Goal: Use online tool/utility: Utilize a website feature to perform a specific function

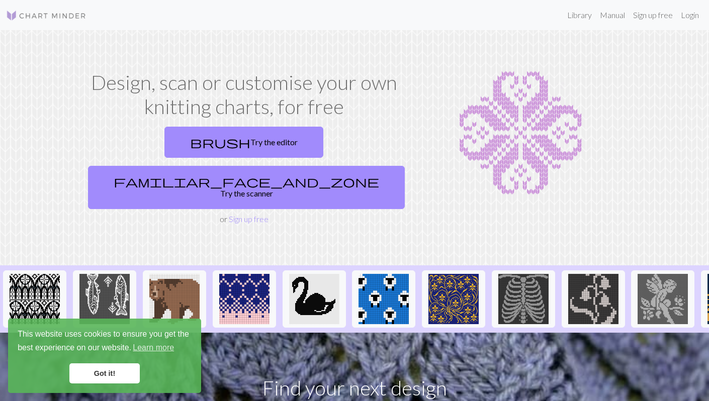
click at [102, 376] on link "Got it!" at bounding box center [104, 374] width 70 height 20
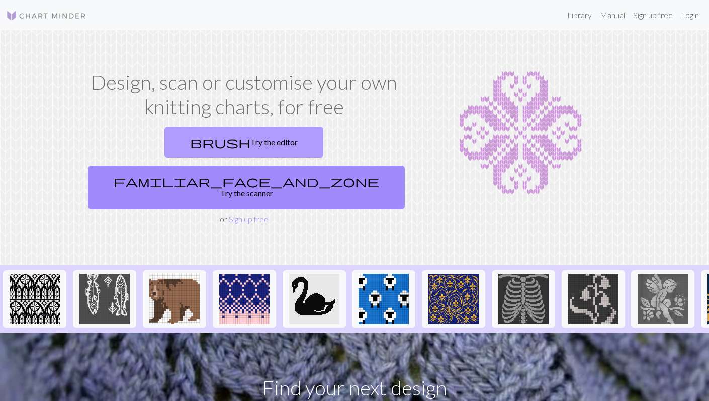
click at [205, 137] on link "brush Try the editor" at bounding box center [244, 142] width 159 height 31
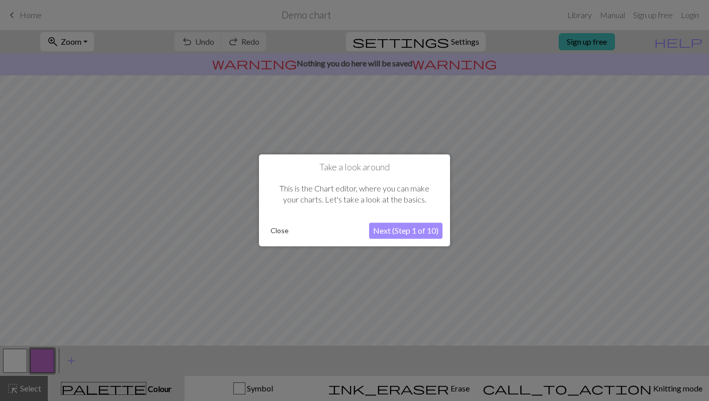
click at [393, 232] on button "Next (Step 1 of 10)" at bounding box center [405, 231] width 73 height 16
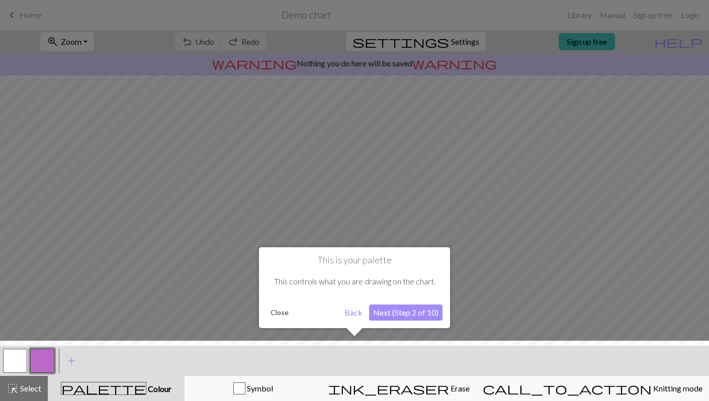
click at [409, 308] on button "Next (Step 2 of 10)" at bounding box center [405, 313] width 73 height 16
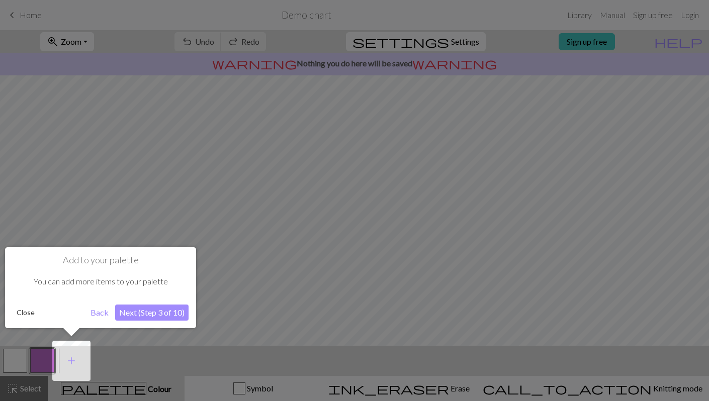
click at [137, 309] on button "Next (Step 3 of 10)" at bounding box center [151, 313] width 73 height 16
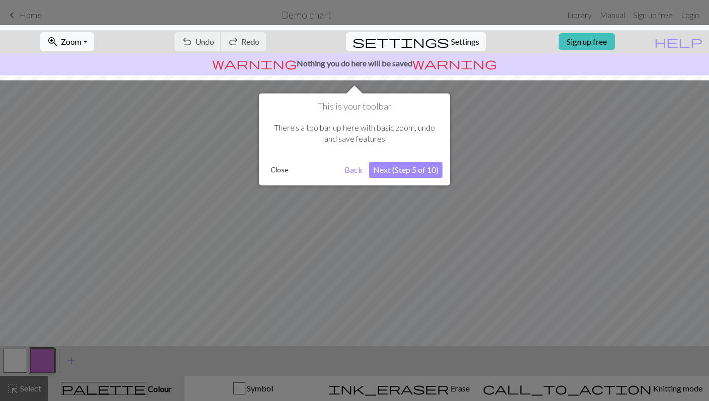
click at [431, 164] on button "Next (Step 5 of 10)" at bounding box center [405, 170] width 73 height 16
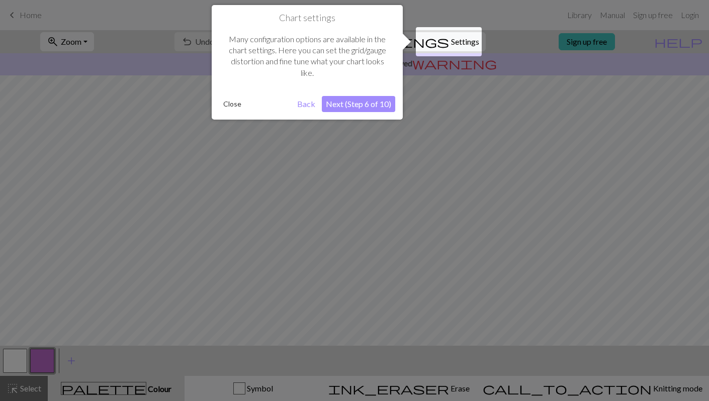
click at [366, 98] on button "Next (Step 6 of 10)" at bounding box center [358, 104] width 73 height 16
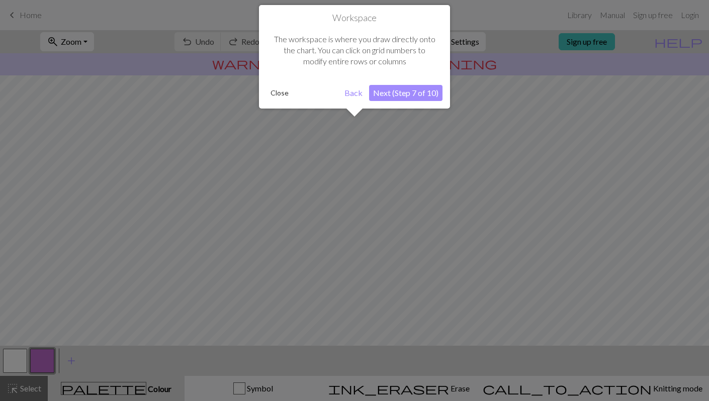
scroll to position [60, 0]
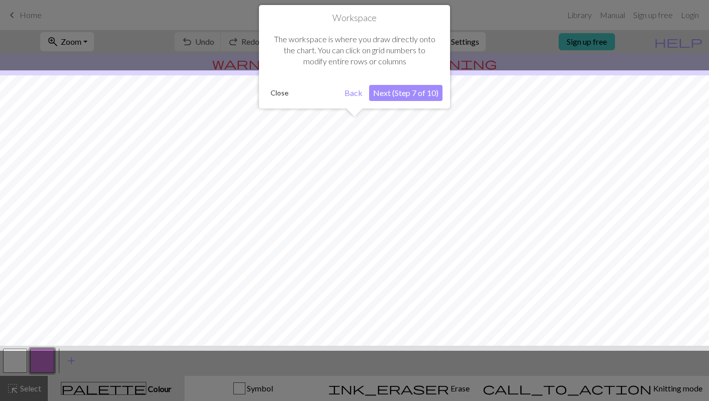
click at [398, 97] on button "Next (Step 7 of 10)" at bounding box center [405, 93] width 73 height 16
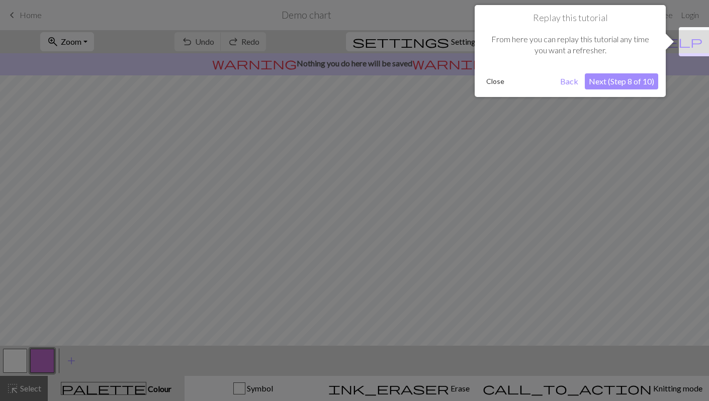
click at [609, 84] on button "Next (Step 8 of 10)" at bounding box center [621, 81] width 73 height 16
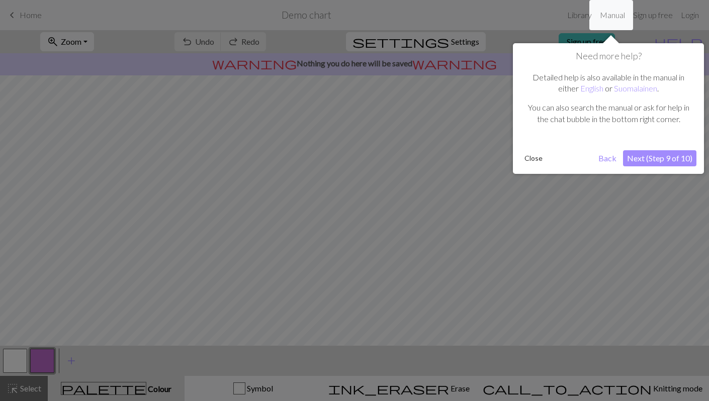
click at [632, 157] on button "Next (Step 9 of 10)" at bounding box center [659, 158] width 73 height 16
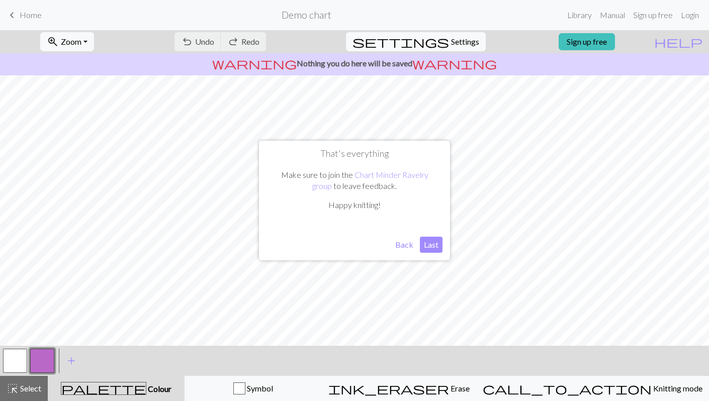
click at [427, 242] on button "Last" at bounding box center [431, 245] width 23 height 16
click at [33, 12] on span "Home" at bounding box center [31, 15] width 22 height 10
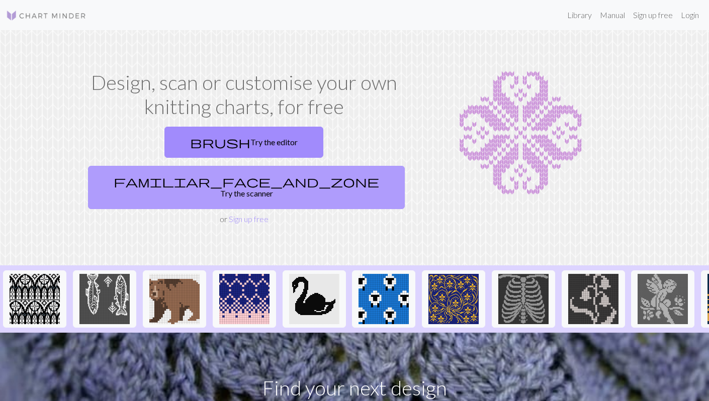
click at [306, 166] on link "familiar_face_and_zone Try the scanner" at bounding box center [246, 187] width 317 height 43
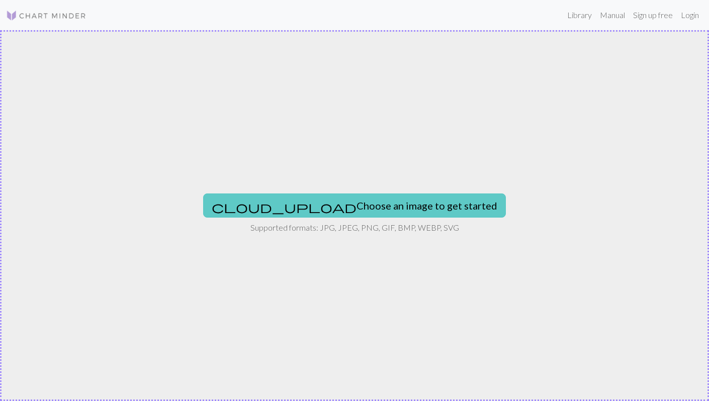
click at [336, 209] on button "cloud_upload Choose an image to get started" at bounding box center [354, 206] width 303 height 24
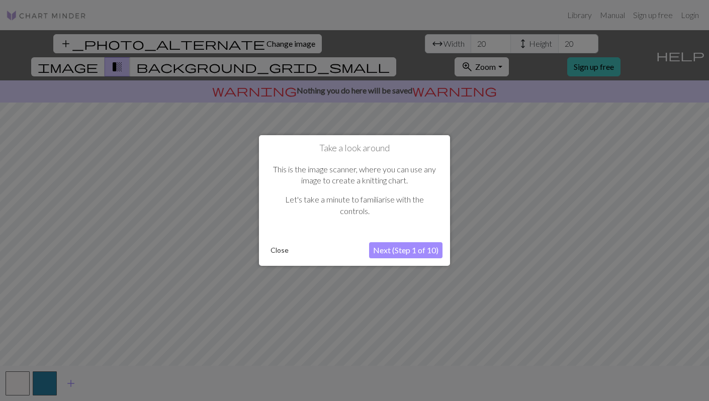
click at [414, 250] on button "Next (Step 1 of 10)" at bounding box center [405, 250] width 73 height 16
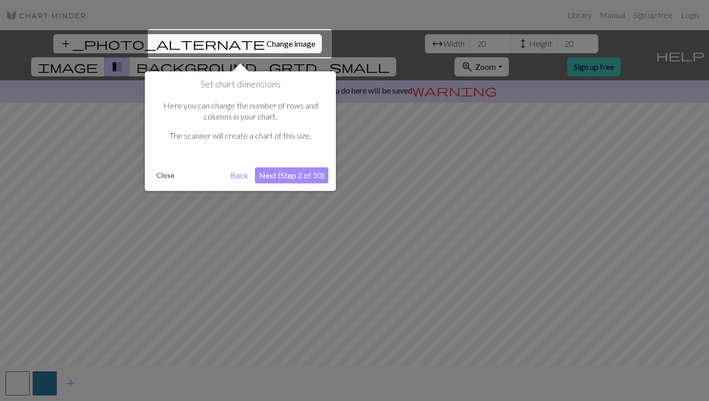
click at [284, 177] on button "Next (Step 2 of 10)" at bounding box center [291, 176] width 73 height 16
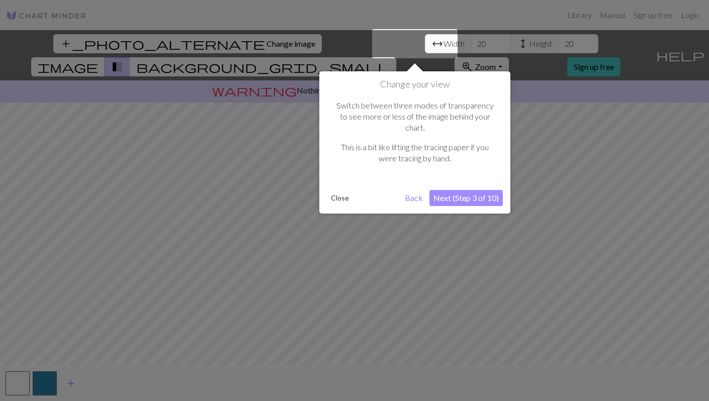
click at [467, 190] on button "Next (Step 3 of 10)" at bounding box center [466, 198] width 73 height 16
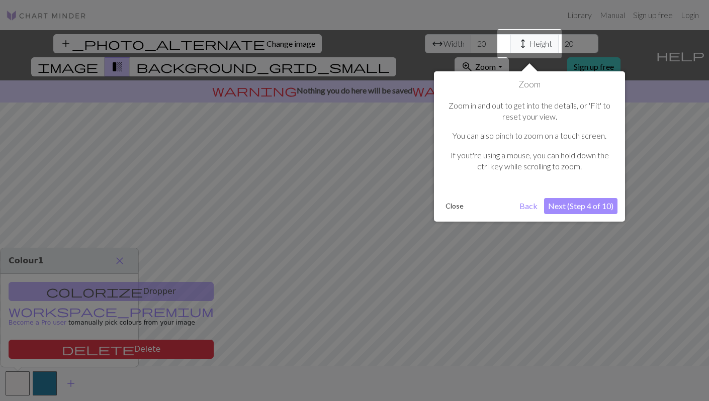
click at [566, 205] on button "Next (Step 4 of 10)" at bounding box center [580, 206] width 73 height 16
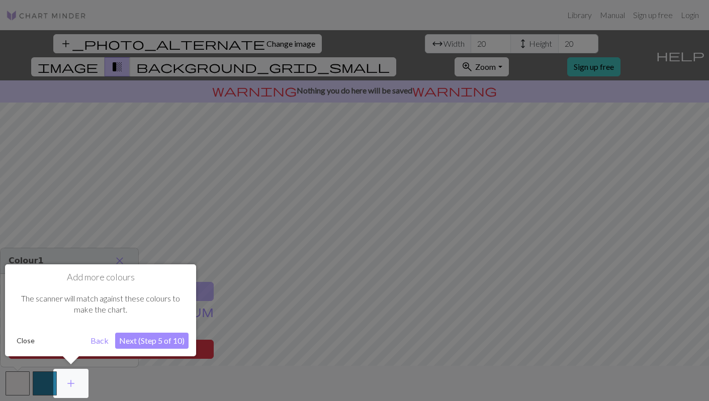
click at [178, 339] on button "Next (Step 5 of 10)" at bounding box center [151, 341] width 73 height 16
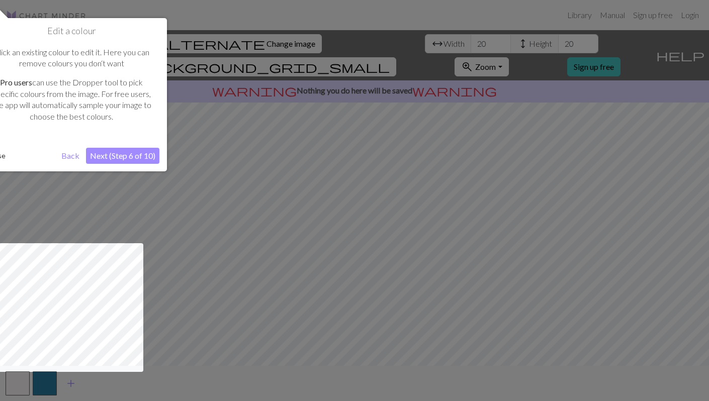
click at [142, 151] on button "Next (Step 6 of 10)" at bounding box center [122, 156] width 73 height 16
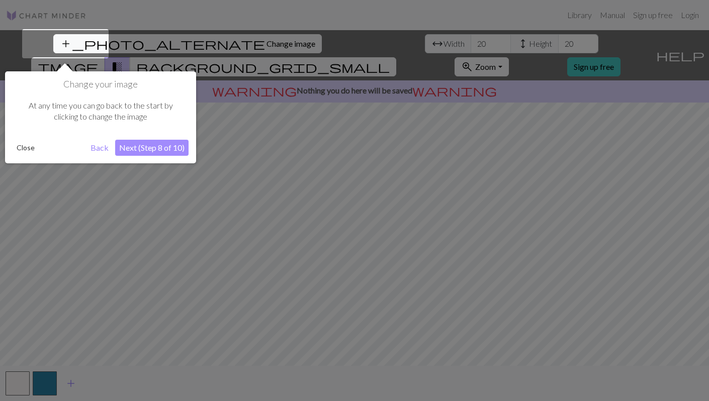
click at [142, 151] on button "Next (Step 8 of 10)" at bounding box center [151, 148] width 73 height 16
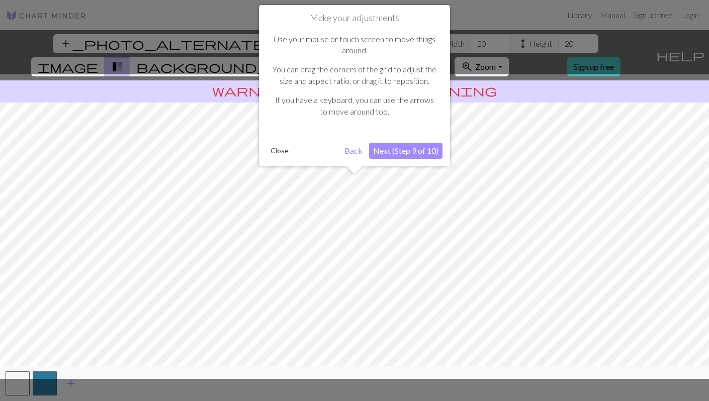
click at [393, 154] on button "Next (Step 9 of 10)" at bounding box center [405, 151] width 73 height 16
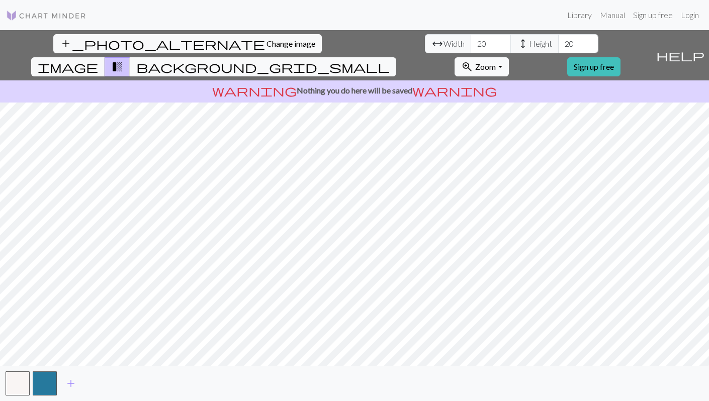
click at [123, 60] on span "transition_fade" at bounding box center [117, 67] width 12 height 14
click at [130, 57] on button "transition_fade" at bounding box center [118, 66] width 26 height 19
click at [123, 60] on span "transition_fade" at bounding box center [117, 67] width 12 height 14
click at [390, 60] on span "background_grid_small" at bounding box center [263, 67] width 254 height 14
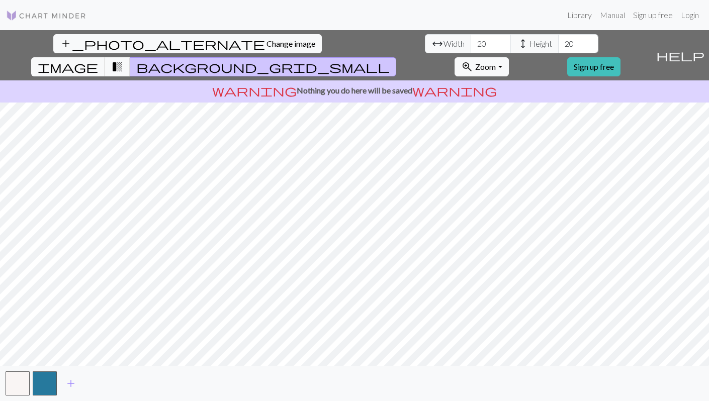
click at [390, 60] on span "background_grid_small" at bounding box center [263, 67] width 254 height 14
click at [130, 57] on button "transition_fade" at bounding box center [118, 66] width 26 height 19
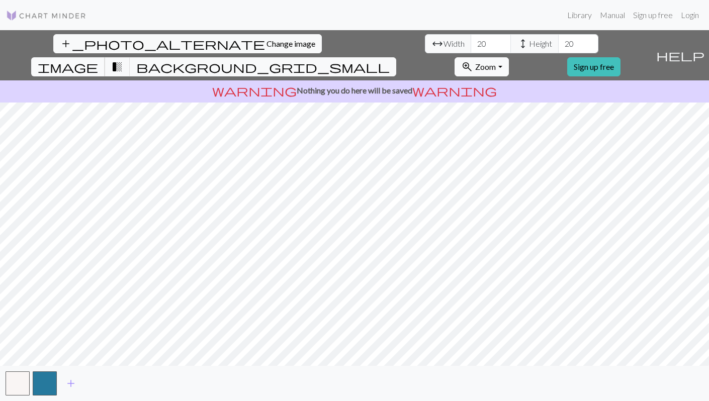
click at [98, 60] on span "image" at bounding box center [68, 67] width 60 height 14
